Goal: Navigation & Orientation: Find specific page/section

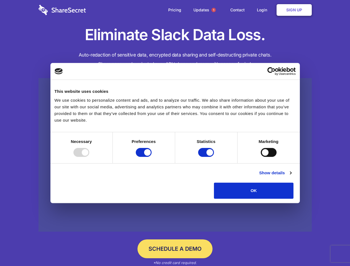
click at [89, 157] on div at bounding box center [81, 152] width 16 height 9
click at [152, 157] on input "Preferences" at bounding box center [144, 152] width 16 height 9
checkbox input "false"
click at [207, 157] on input "Statistics" at bounding box center [206, 152] width 16 height 9
checkbox input "false"
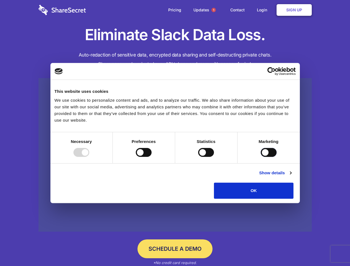
click at [261, 157] on input "Marketing" at bounding box center [269, 152] width 16 height 9
checkbox input "true"
click at [291, 176] on link "Show details" at bounding box center [275, 173] width 32 height 7
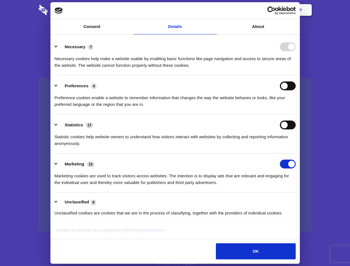
click at [296, 75] on li "Necessary 7 Necessary cookies help make a website usable by enabling basic func…" at bounding box center [175, 55] width 241 height 39
click at [214, 10] on span "1" at bounding box center [214, 10] width 4 height 4
